Goal: Navigation & Orientation: Find specific page/section

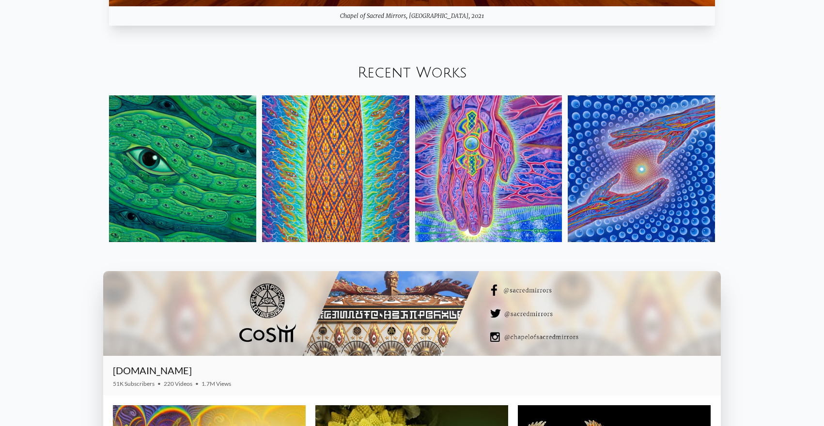
scroll to position [1311, 0]
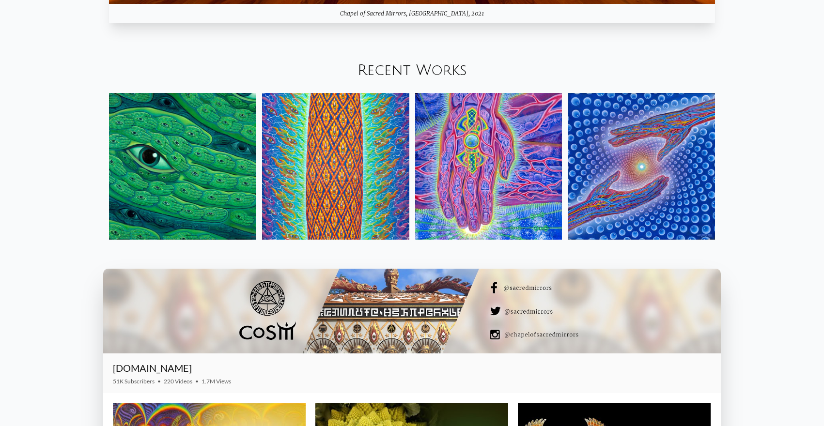
click at [607, 188] on img at bounding box center [641, 166] width 147 height 147
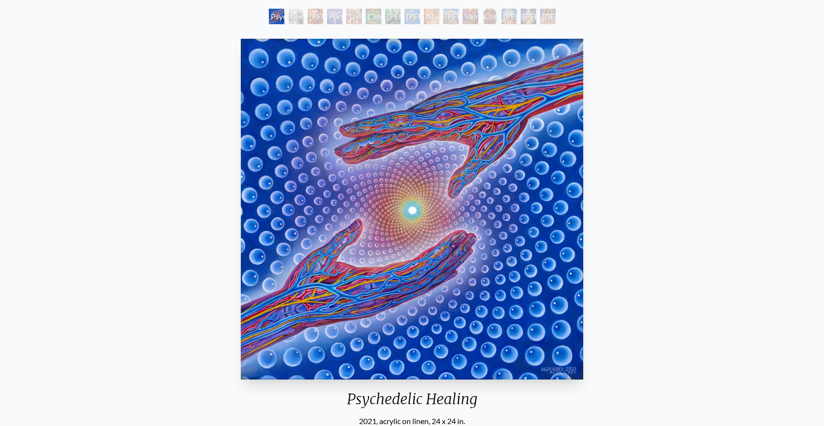
scroll to position [64, 0]
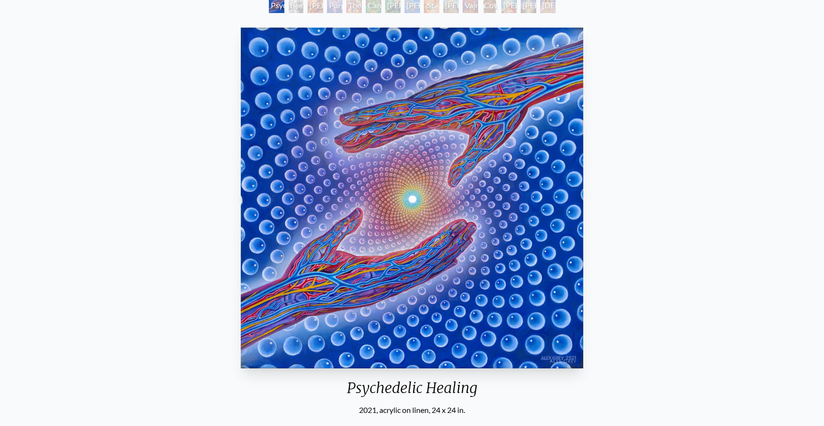
click at [384, 223] on img "1 / 15" at bounding box center [412, 198] width 342 height 341
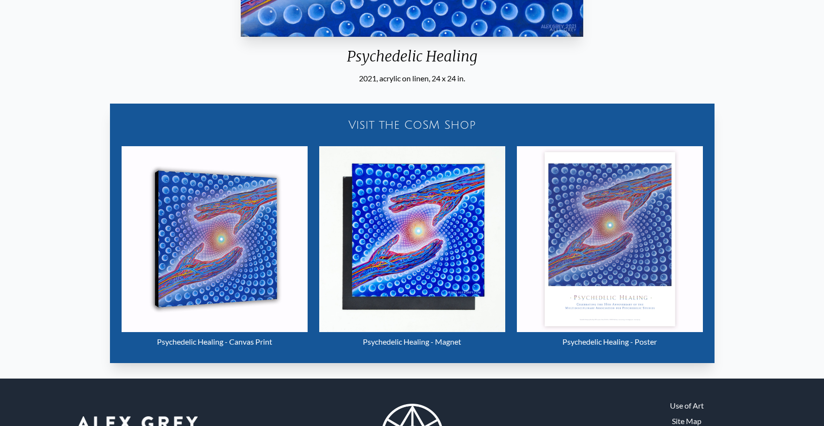
scroll to position [461, 0]
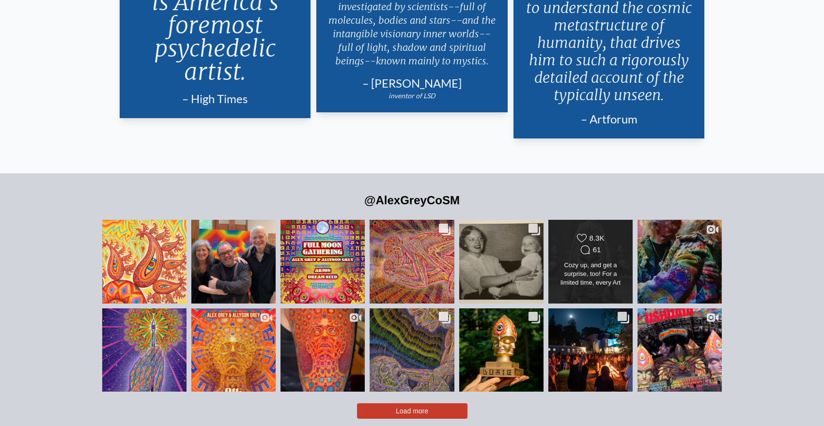
scroll to position [2251, 0]
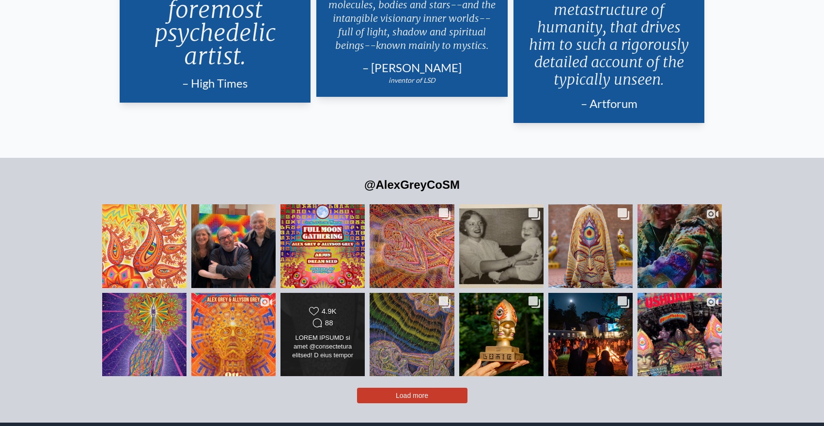
click at [317, 307] on icon "Likes Count" at bounding box center [314, 312] width 10 height 10
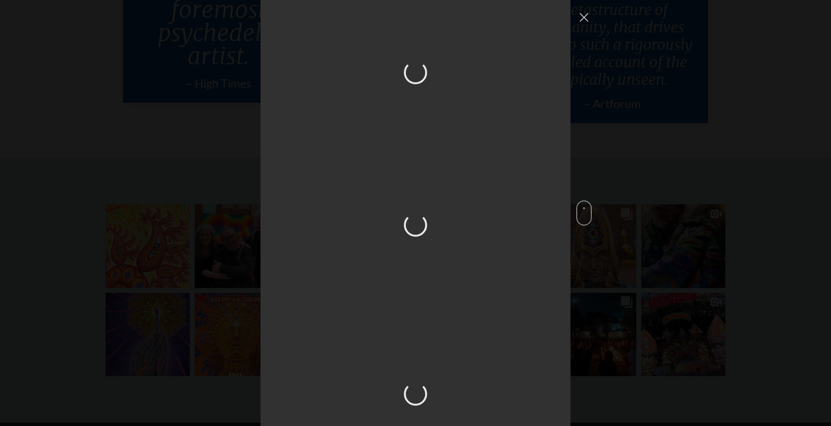
scroll to position [1447, 0]
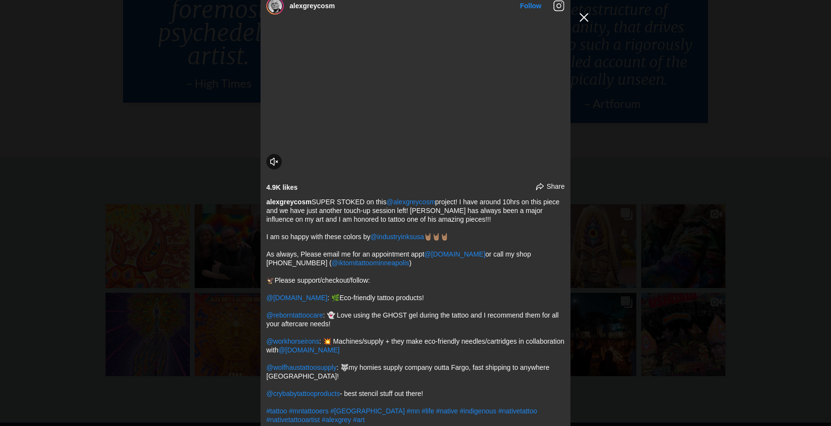
click at [585, 19] on button "Close Instagram Feed Popup" at bounding box center [585, 18] width 16 height 16
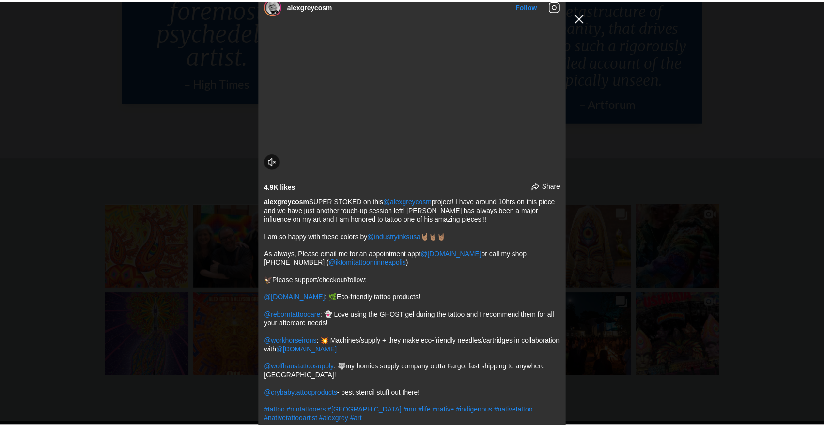
scroll to position [2251, 0]
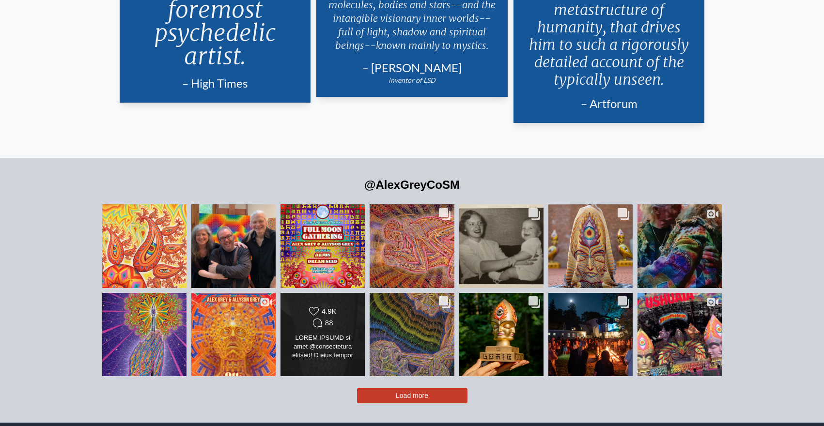
click at [325, 334] on div at bounding box center [323, 347] width 68 height 27
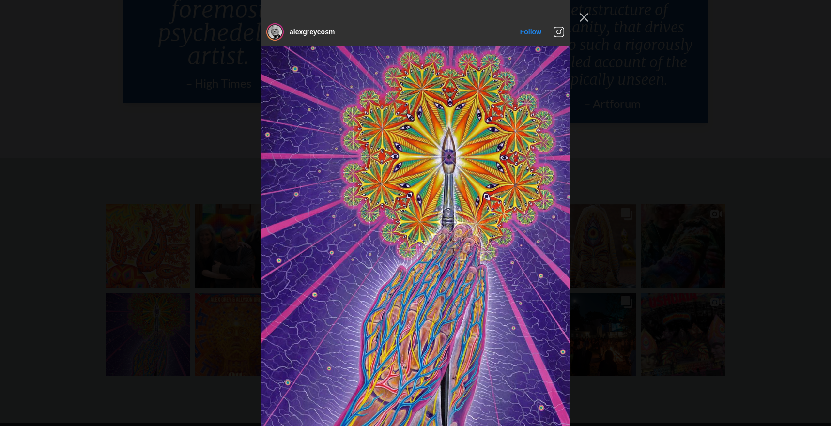
scroll to position [1055, 0]
click at [588, 20] on button "Close Instagram Feed Popup" at bounding box center [585, 18] width 16 height 16
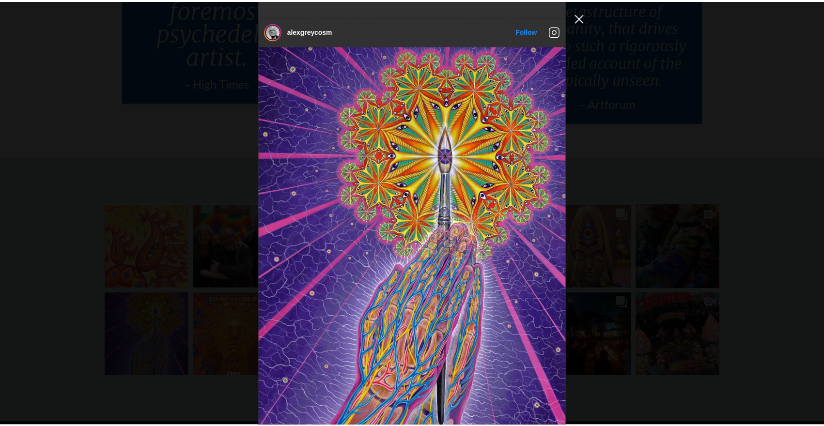
scroll to position [2251, 0]
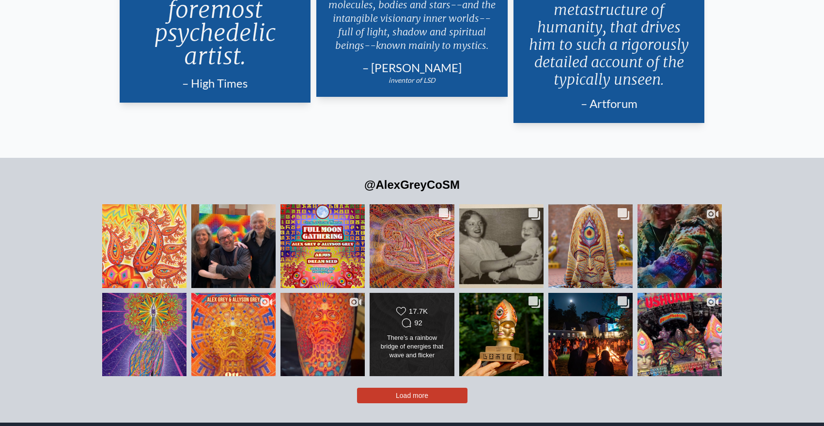
click at [429, 293] on div "Likes Count 17.7K Comments Count 92" at bounding box center [411, 335] width 85 height 84
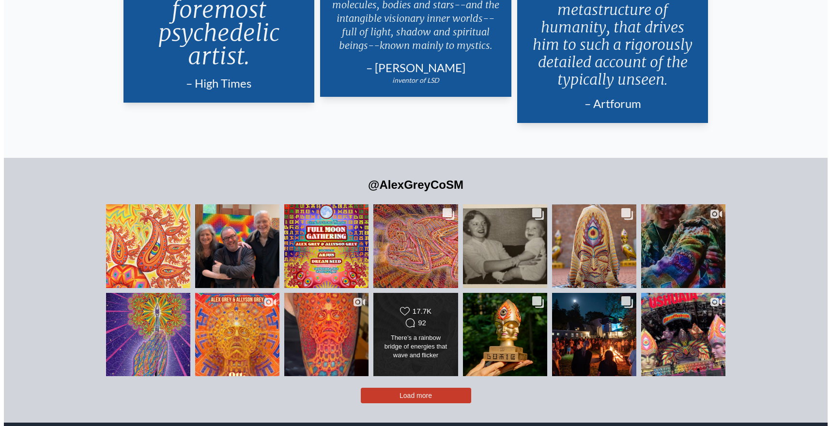
scroll to position [3217, 0]
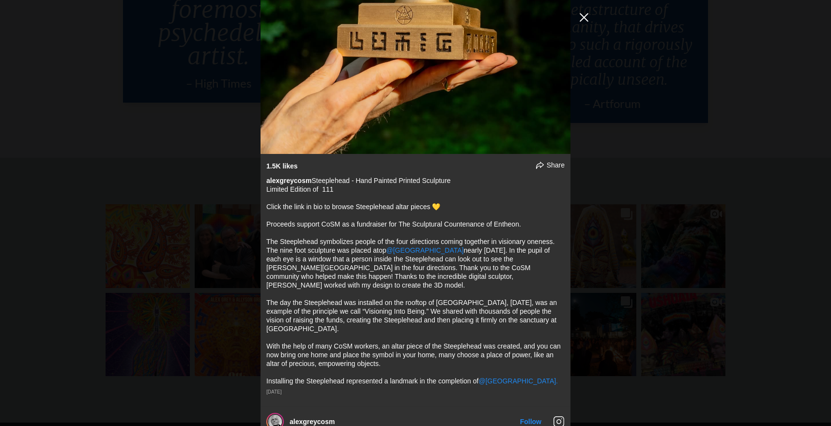
click at [582, 17] on button "Close Instagram Feed Popup" at bounding box center [585, 18] width 16 height 16
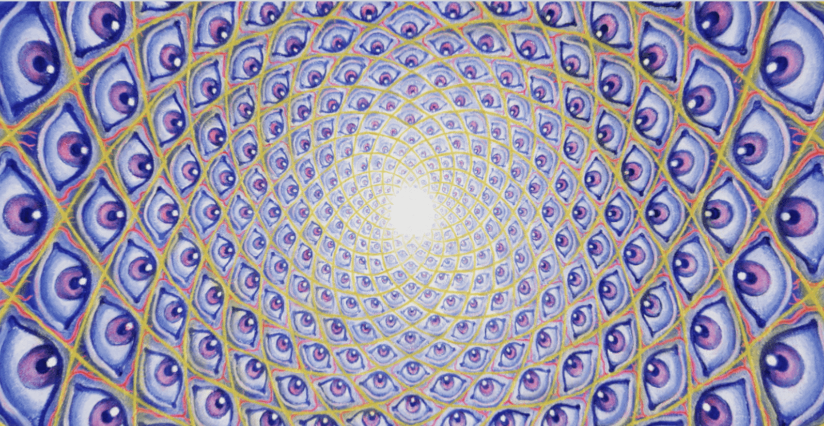
scroll to position [0, 0]
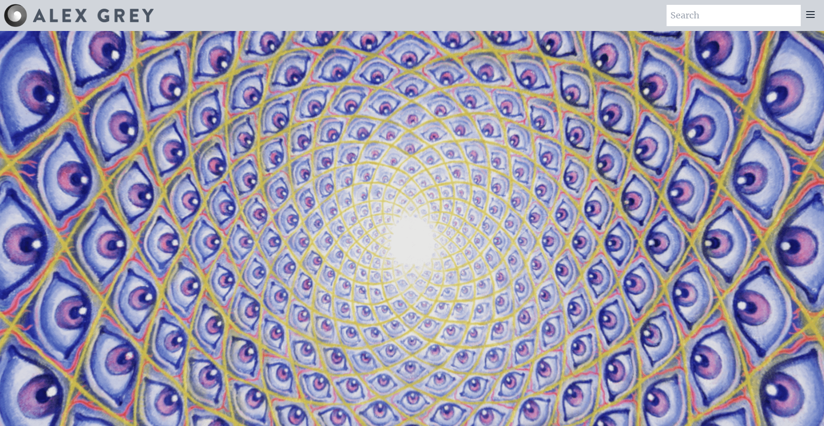
click at [810, 15] on icon at bounding box center [811, 15] width 12 height 12
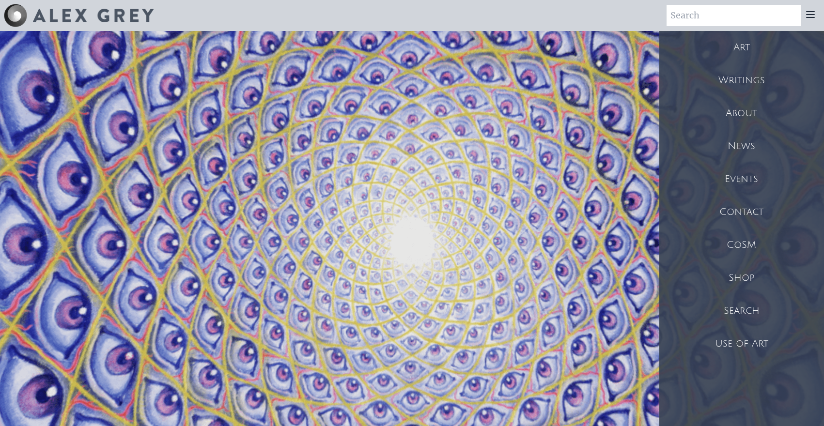
click at [723, 243] on div "CoSM" at bounding box center [741, 245] width 165 height 33
